Goal: Information Seeking & Learning: Find specific page/section

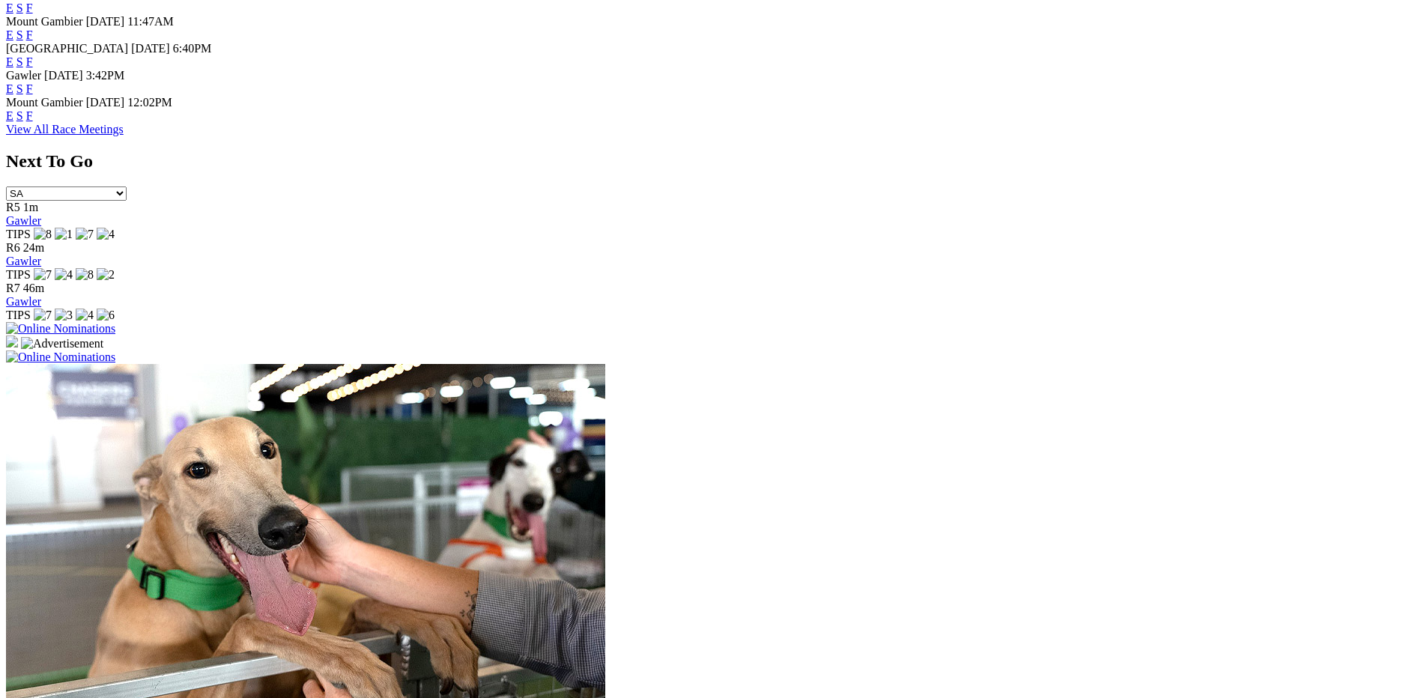
scroll to position [818, 0]
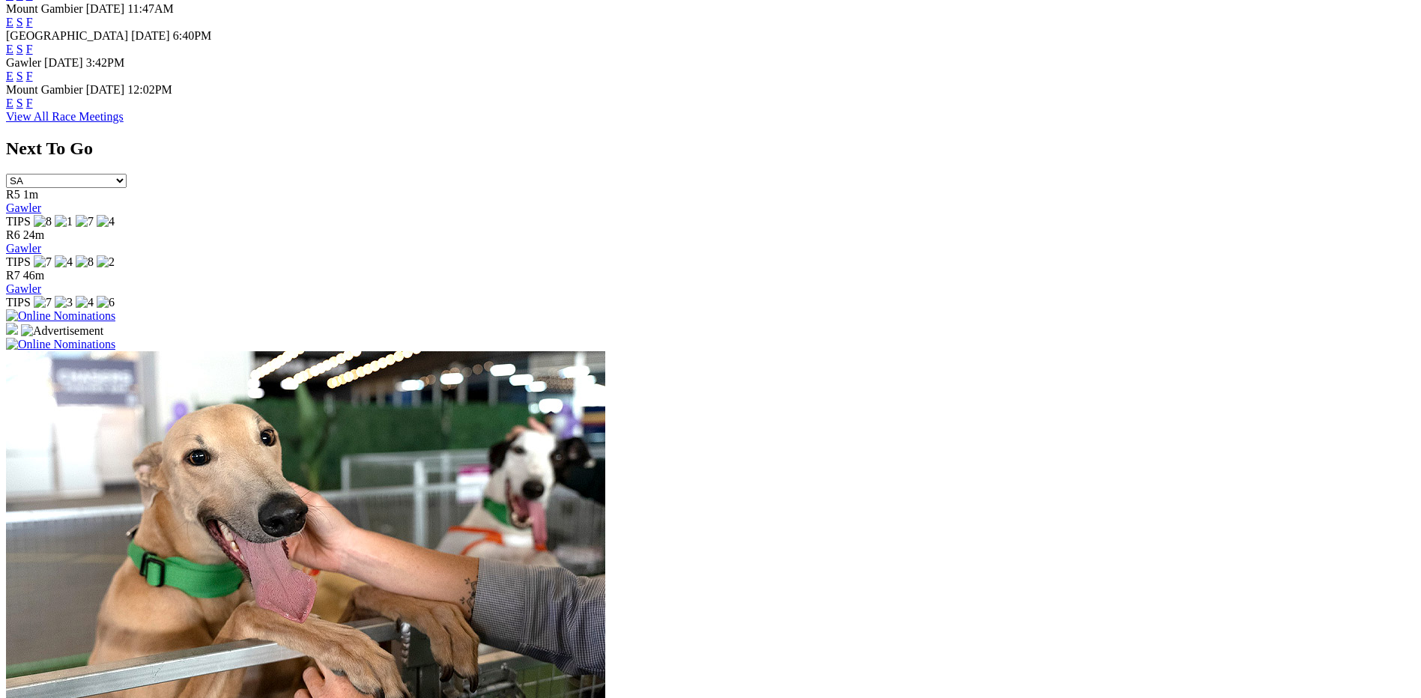
click at [124, 123] on link "View All Race Meetings" at bounding box center [65, 116] width 118 height 13
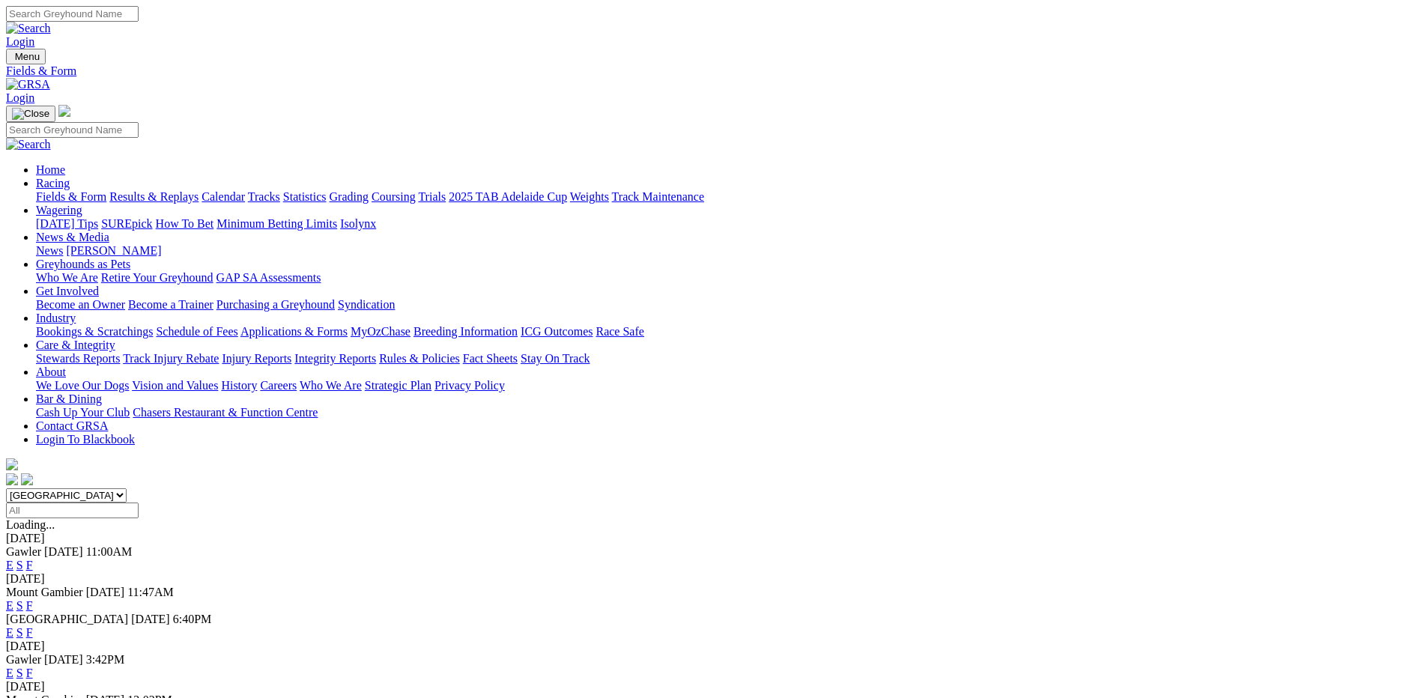
click at [376, 352] on link "Integrity Reports" at bounding box center [335, 358] width 82 height 13
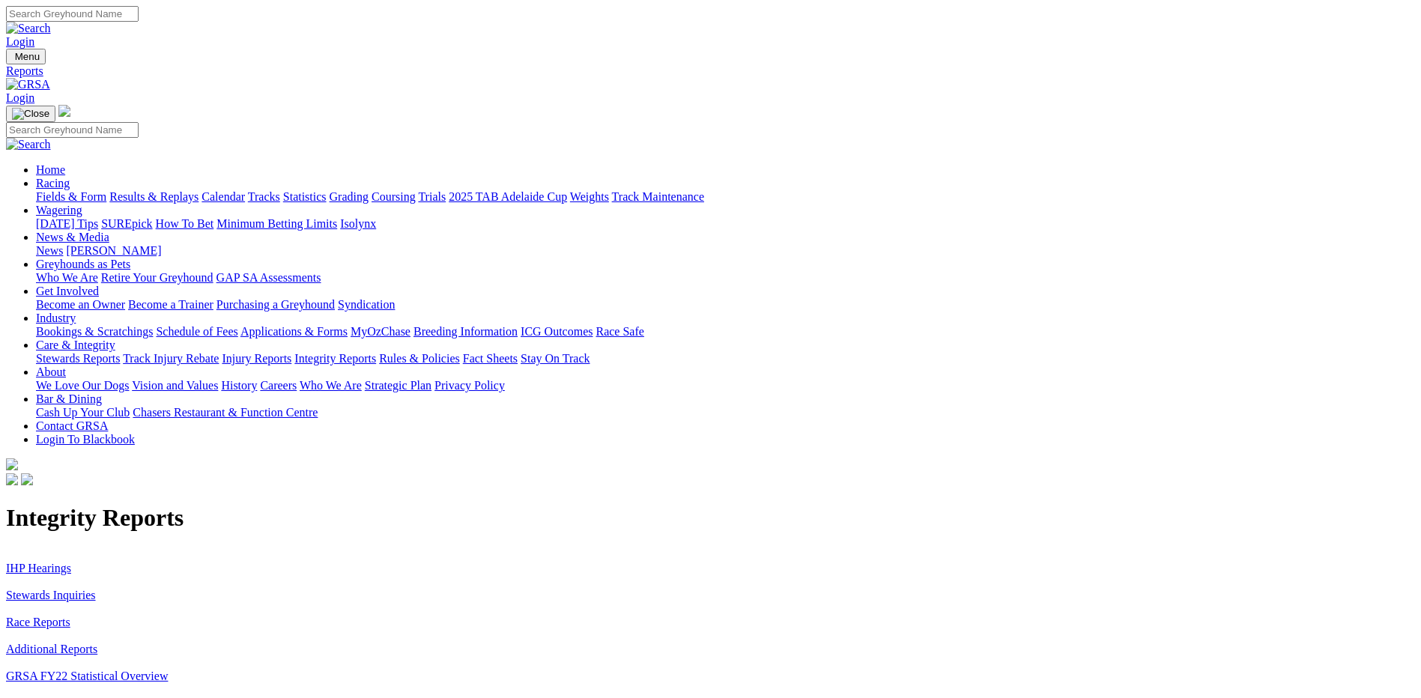
click at [96, 589] on link "Stewards Inquiries" at bounding box center [51, 595] width 90 height 13
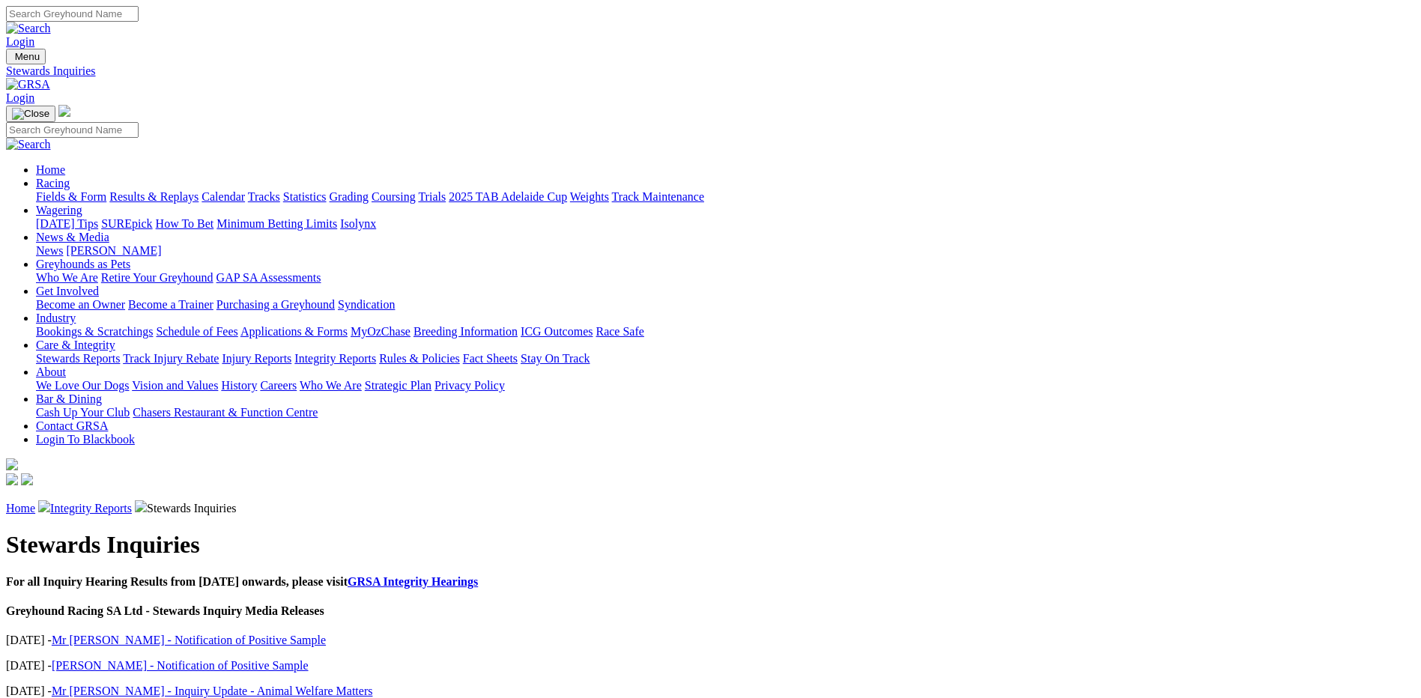
click at [132, 502] on link "Integrity Reports" at bounding box center [91, 508] width 82 height 13
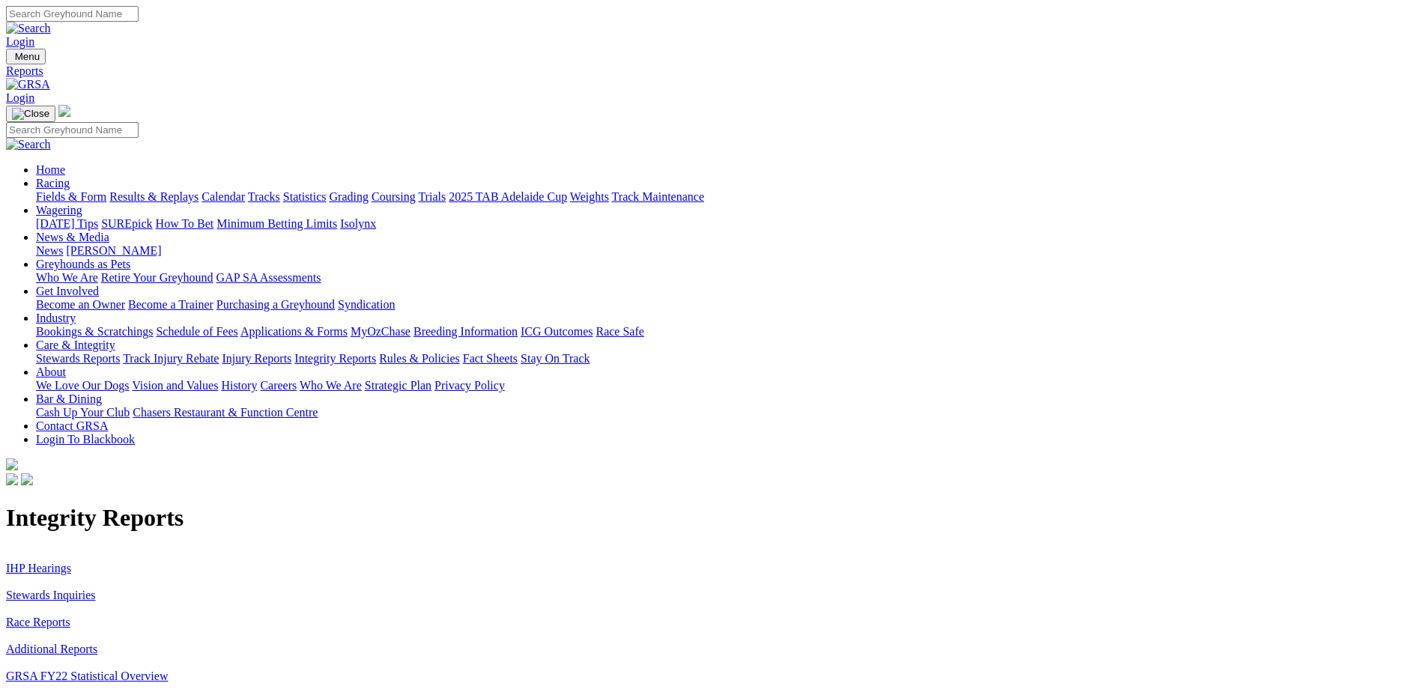
click at [71, 562] on link "IHP Hearings" at bounding box center [38, 568] width 65 height 13
